Goal: Check status: Check status

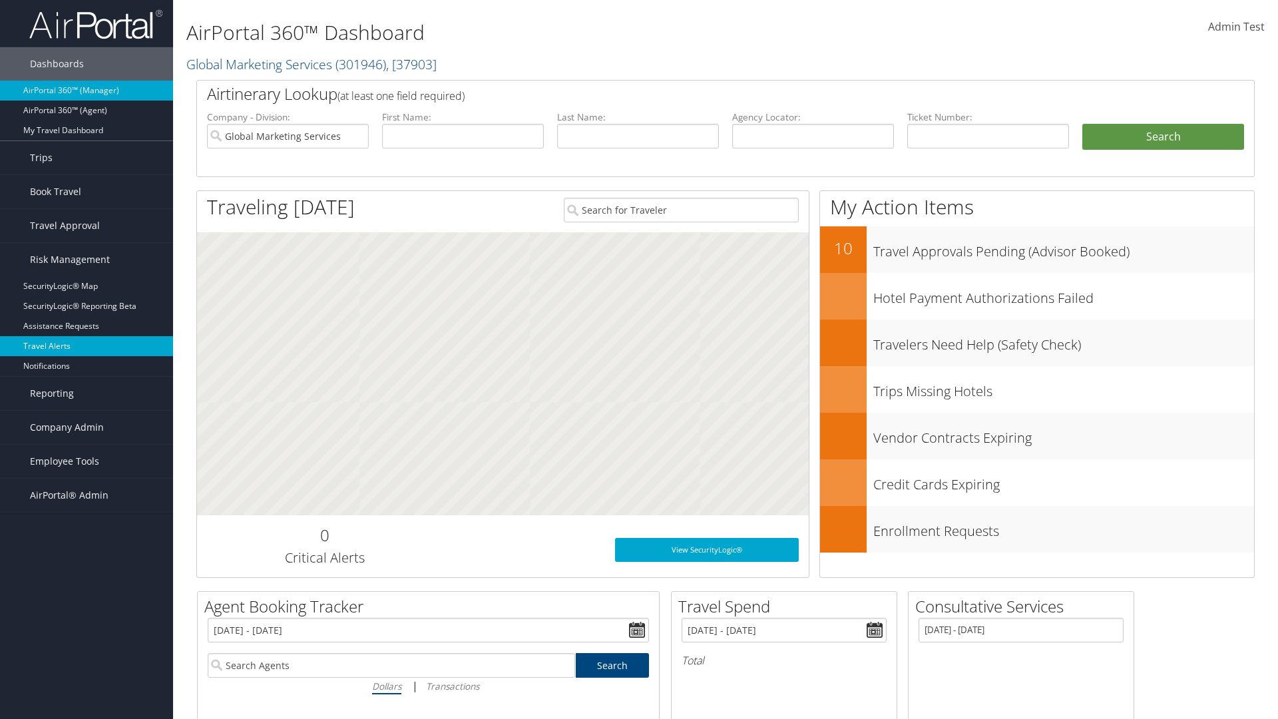
click at [87, 346] on link "Travel Alerts" at bounding box center [86, 346] width 173 height 20
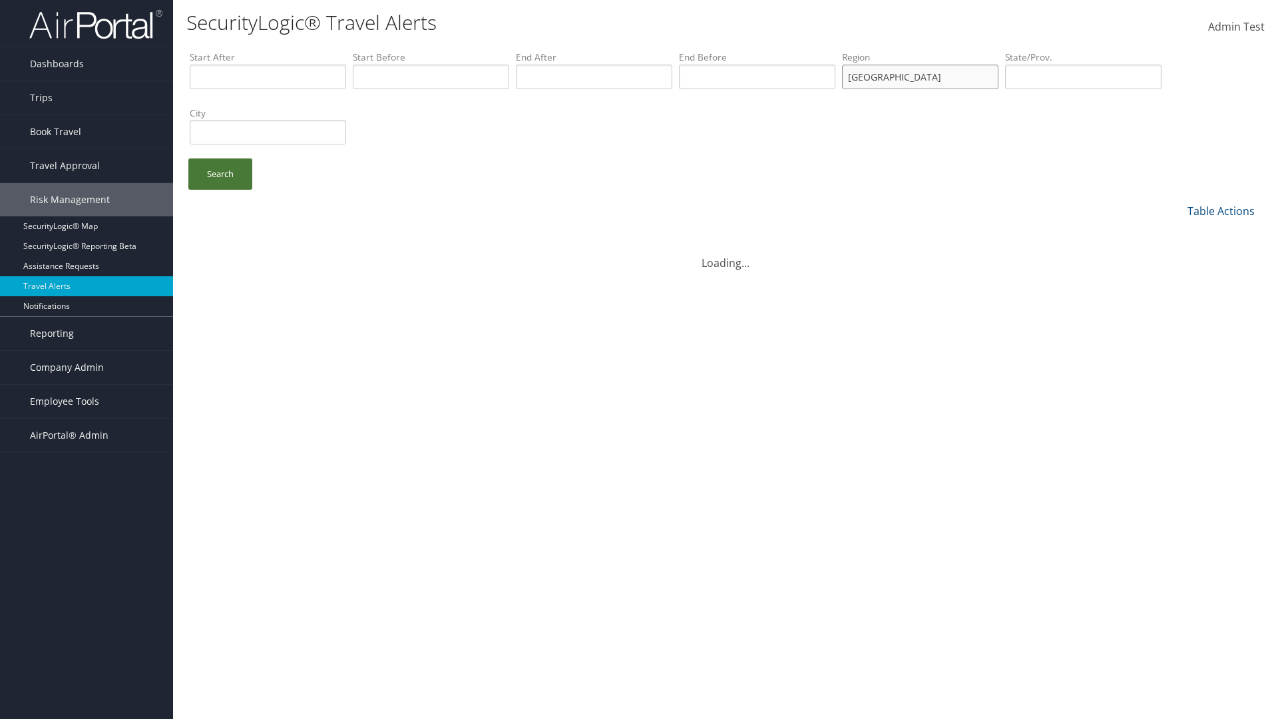
type input "[GEOGRAPHIC_DATA]"
click at [220, 174] on link "Search" at bounding box center [220, 173] width 64 height 31
